Goal: Navigation & Orientation: Go to known website

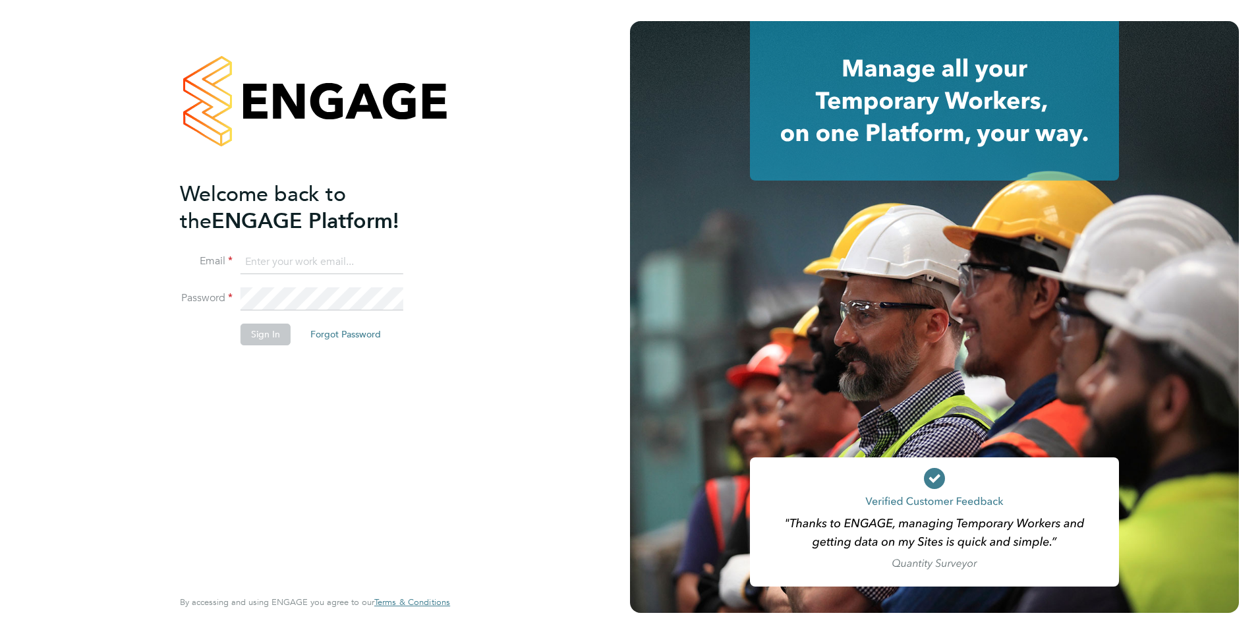
click at [269, 250] on input at bounding box center [322, 262] width 163 height 24
click at [277, 258] on input at bounding box center [322, 262] width 163 height 24
click at [266, 267] on input at bounding box center [322, 262] width 163 height 24
click at [270, 299] on li "Password" at bounding box center [308, 305] width 257 height 37
click at [337, 265] on input at bounding box center [322, 262] width 163 height 24
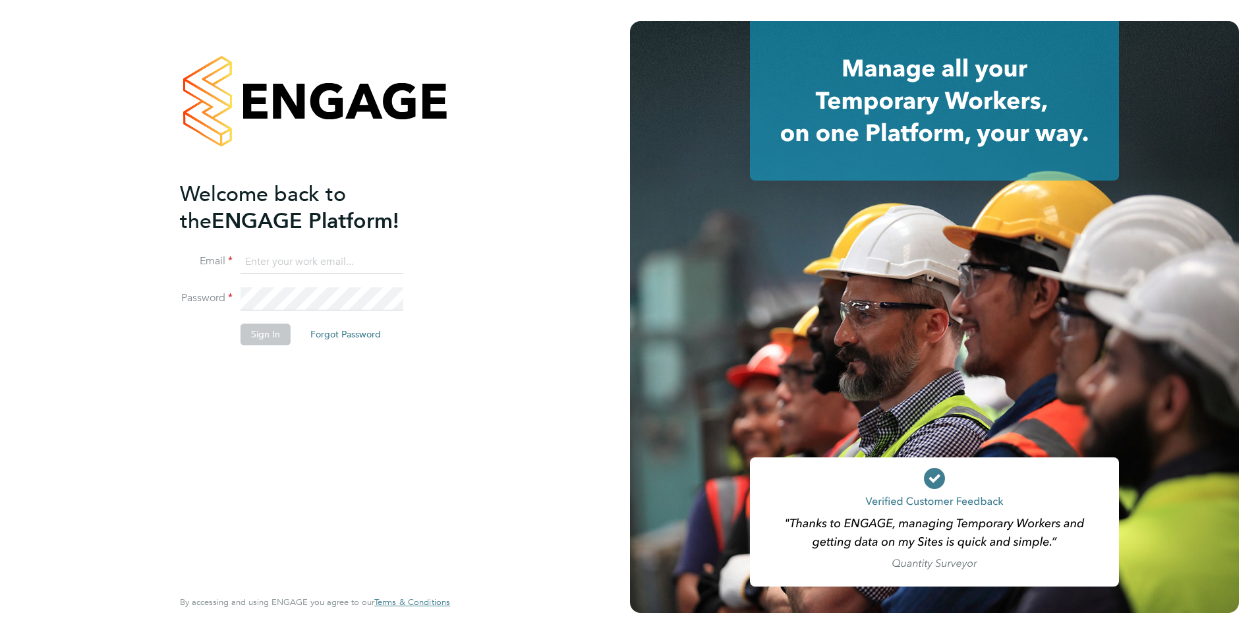
click at [184, 391] on div "Welcome back to the ENGAGE Platform! Email Password Sign In Forgot Password Ent…" at bounding box center [308, 383] width 257 height 405
click at [430, 386] on div "Welcome back to the ENGAGE Platform! Email Password Sign In Forgot Password Ent…" at bounding box center [308, 383] width 257 height 405
